Goal: Information Seeking & Learning: Learn about a topic

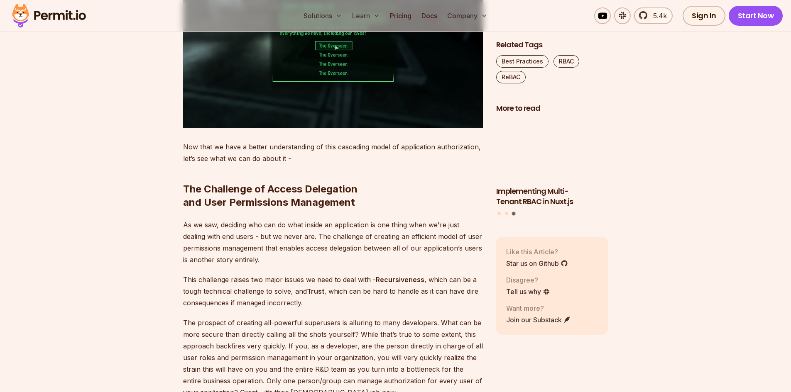
scroll to position [1827, 0]
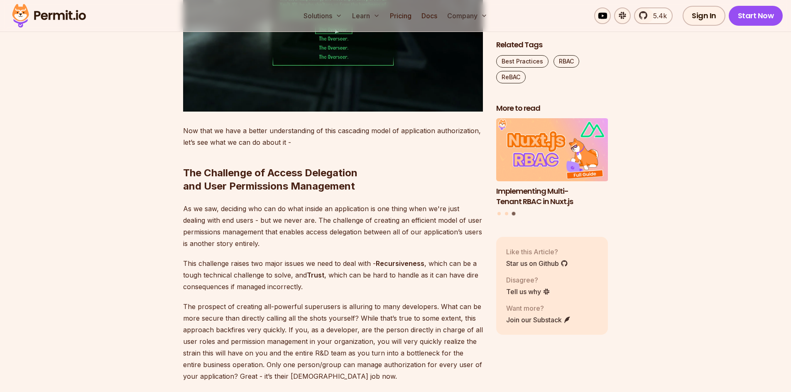
click at [291, 173] on h2 "The Challenge of Access Delegation and User Permissions Management" at bounding box center [333, 163] width 300 height 60
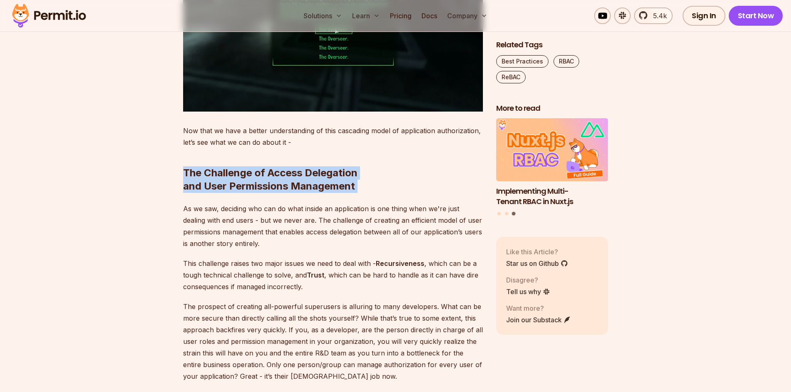
click at [291, 173] on h2 "The Challenge of Access Delegation and User Permissions Management" at bounding box center [333, 163] width 300 height 60
click at [285, 179] on h2 "The Challenge of Access Delegation and User Permissions Management" at bounding box center [333, 163] width 300 height 60
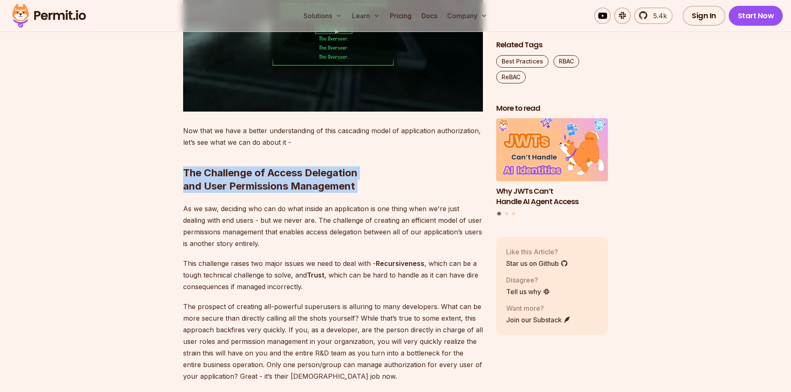
click at [267, 177] on h2 "The Challenge of Access Delegation and User Permissions Management" at bounding box center [333, 163] width 300 height 60
drag, startPoint x: 268, startPoint y: 175, endPoint x: 362, endPoint y: 188, distance: 94.8
click at [362, 188] on h2 "The Challenge of Access Delegation and User Permissions Management" at bounding box center [333, 163] width 300 height 60
drag, startPoint x: 330, startPoint y: 188, endPoint x: 271, endPoint y: 173, distance: 61.7
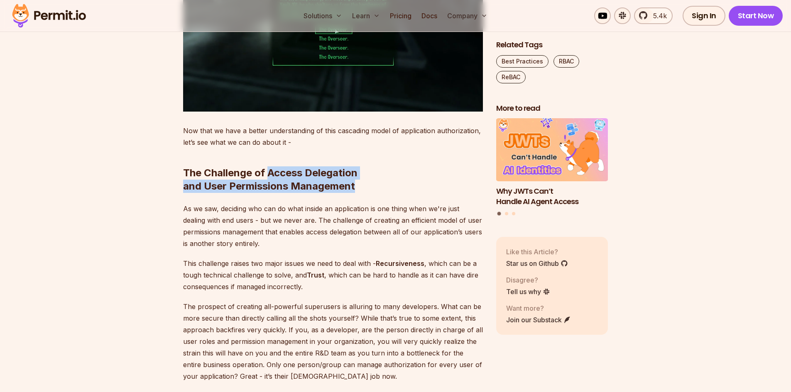
click at [271, 174] on h2 "The Challenge of Access Delegation and User Permissions Management" at bounding box center [333, 163] width 300 height 60
click at [271, 173] on h2 "The Challenge of Access Delegation and User Permissions Management" at bounding box center [333, 163] width 300 height 60
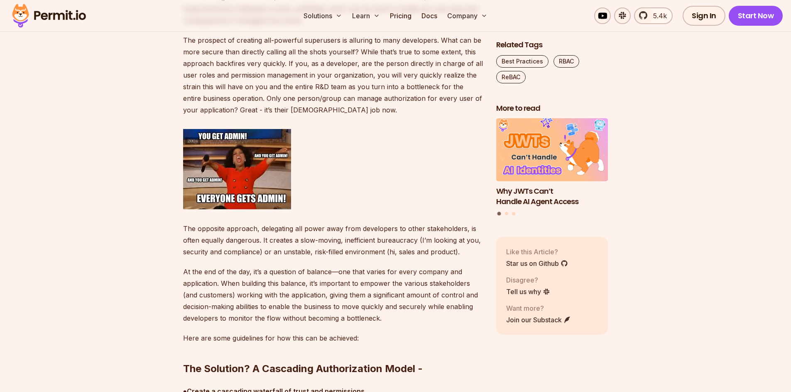
scroll to position [2200, 0]
